Goal: Transaction & Acquisition: Purchase product/service

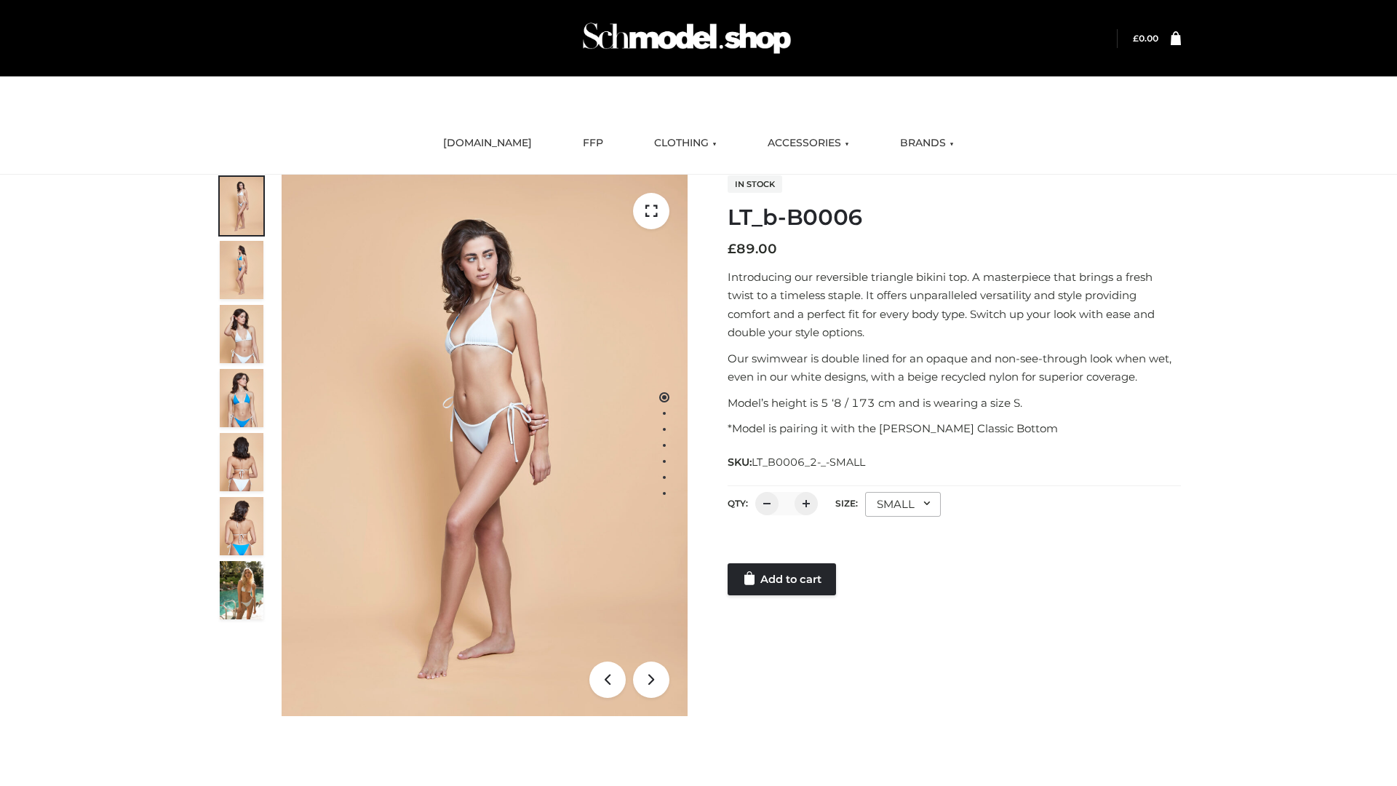
click at [783, 579] on link "Add to cart" at bounding box center [782, 579] width 108 height 32
